Goal: Task Accomplishment & Management: Manage account settings

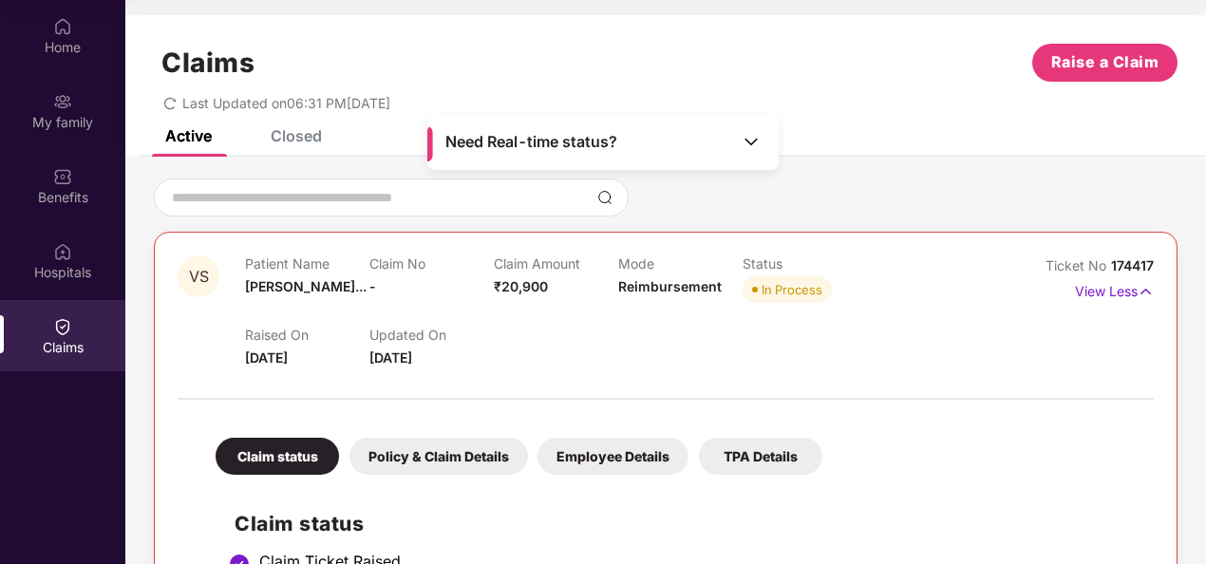
scroll to position [72, 0]
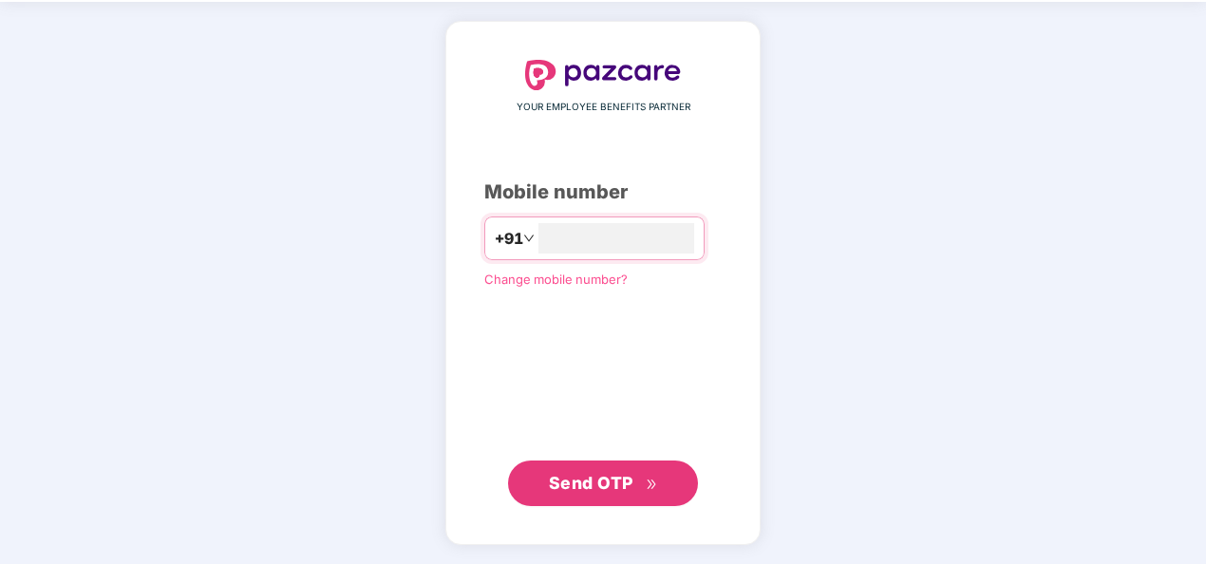
scroll to position [63, 0]
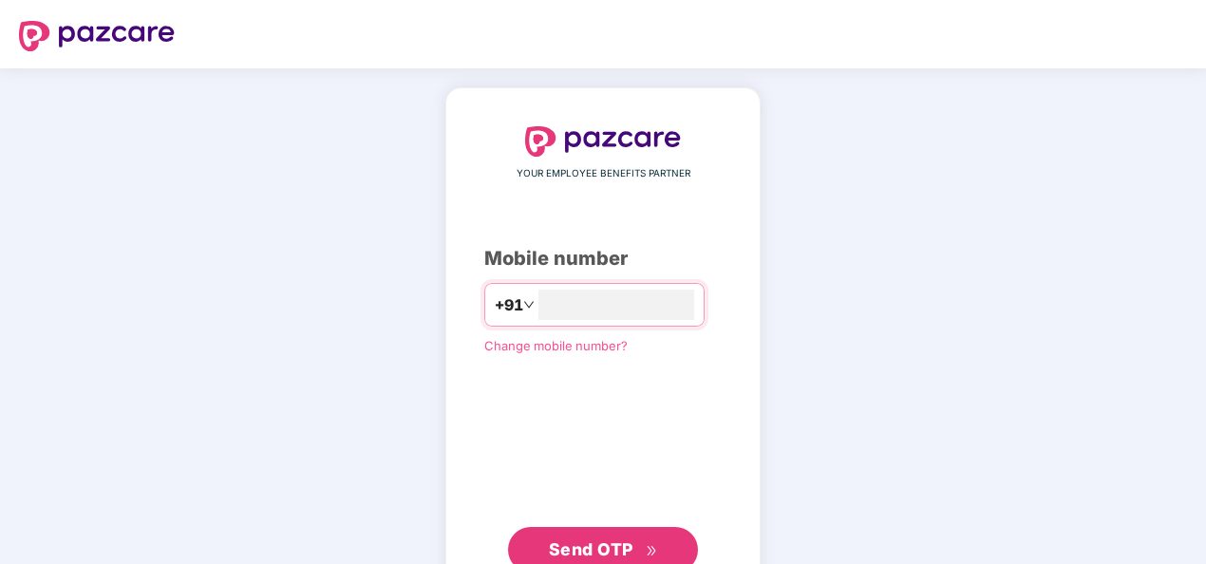
scroll to position [63, 0]
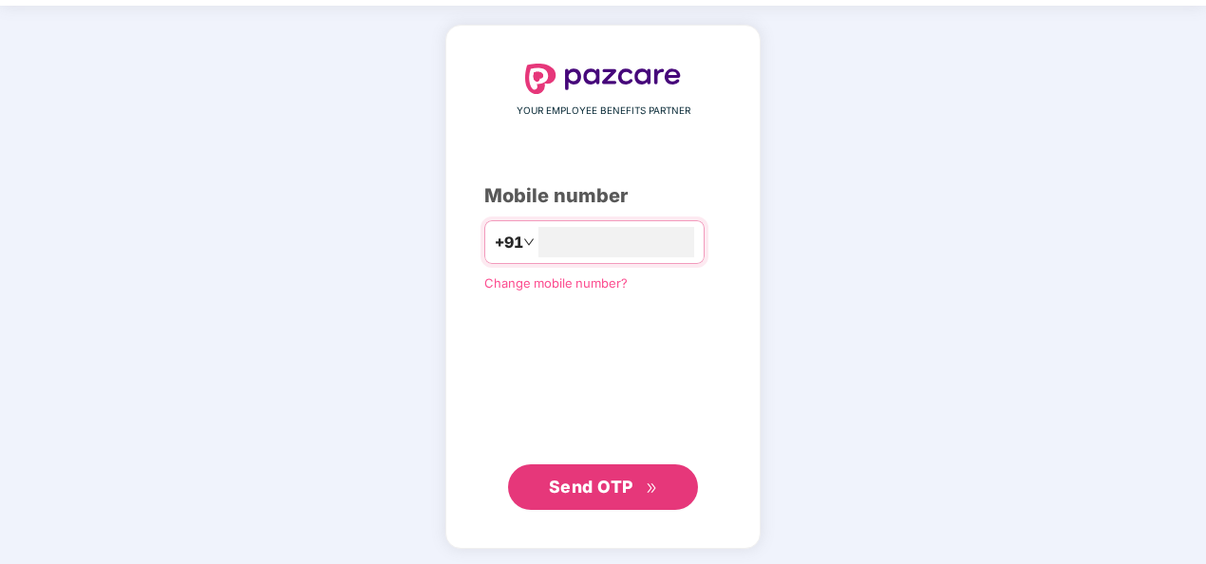
type input "**********"
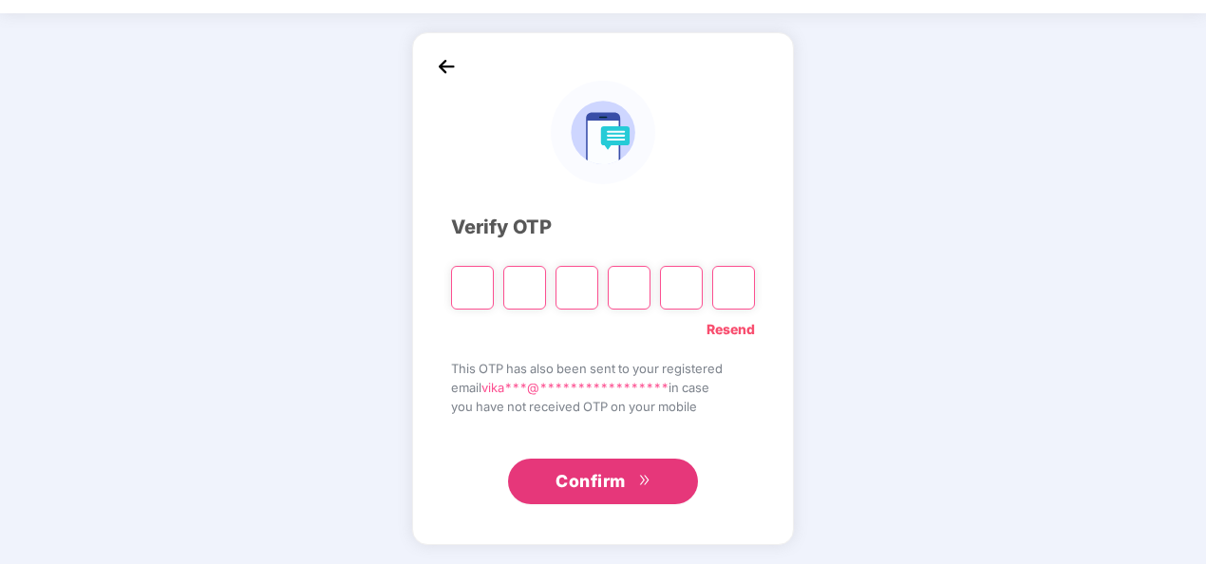
scroll to position [55, 0]
type input "*"
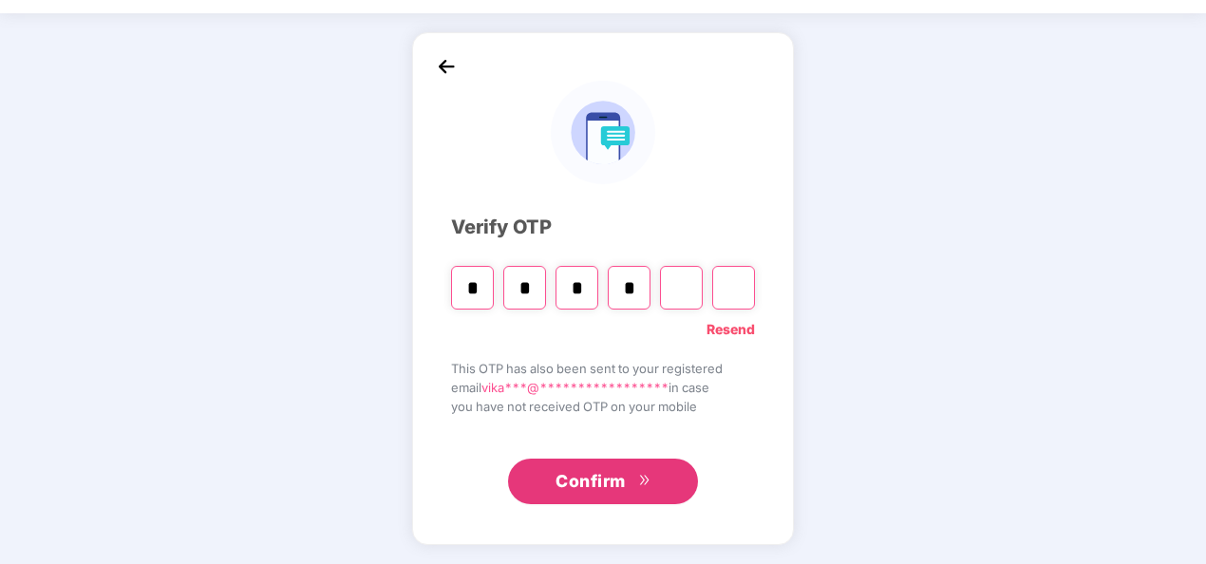
type input "*"
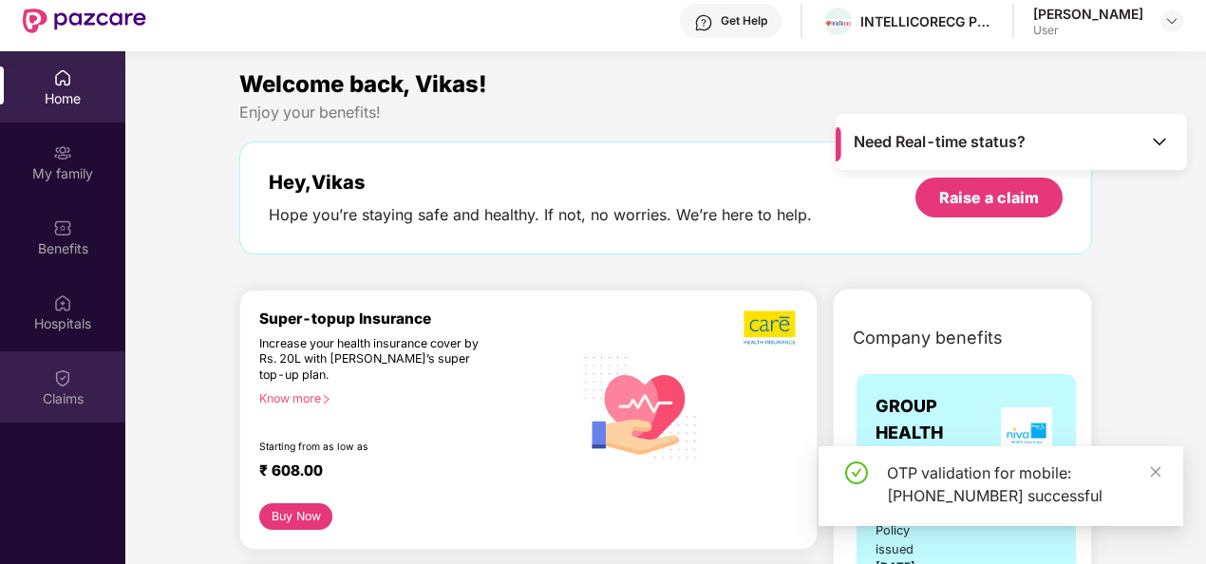
click at [71, 390] on div "Claims" at bounding box center [62, 398] width 125 height 19
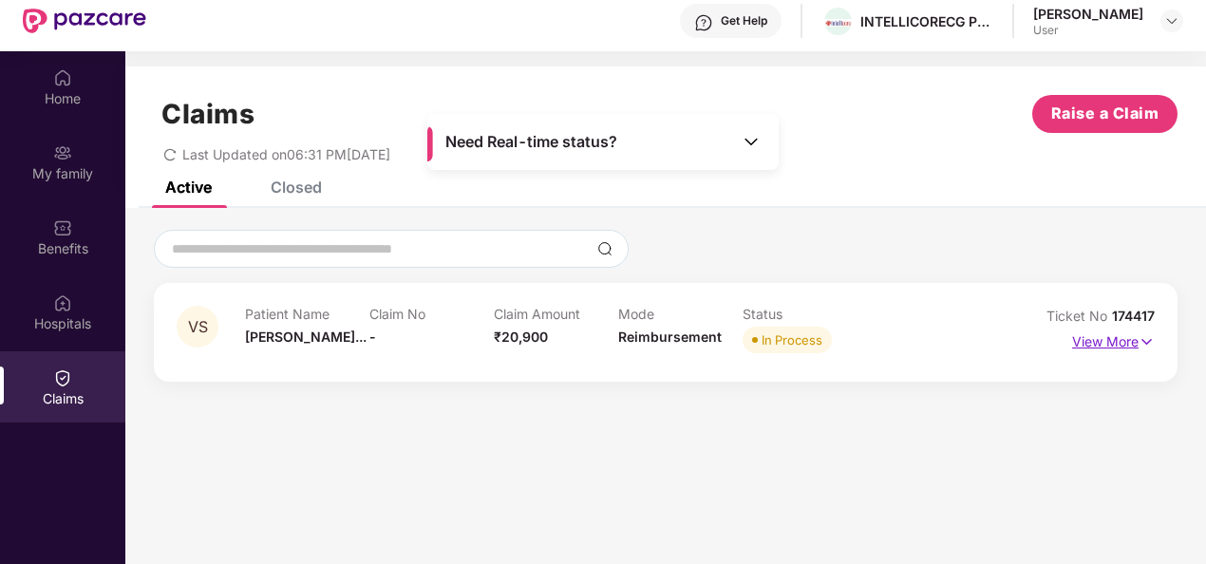
click at [1105, 338] on p "View More" at bounding box center [1114, 340] width 83 height 26
